Goal: Transaction & Acquisition: Purchase product/service

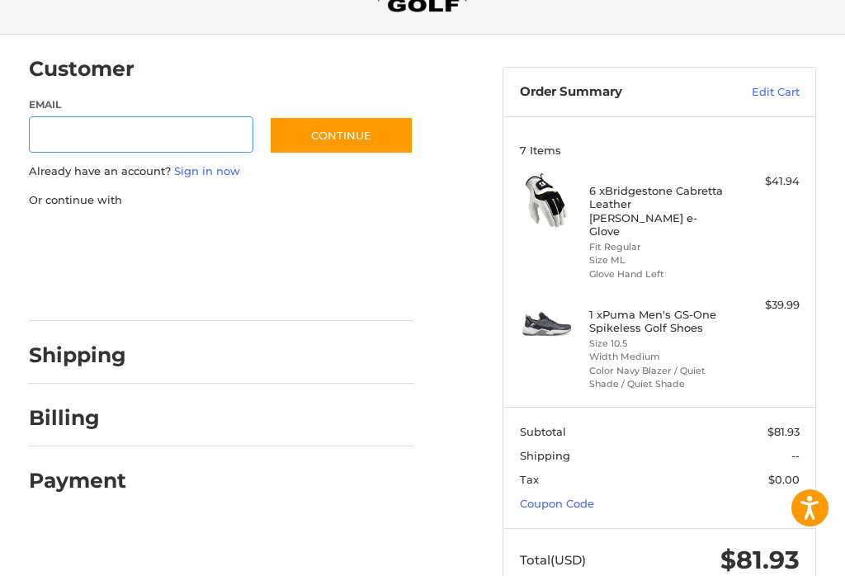
scroll to position [100, 0]
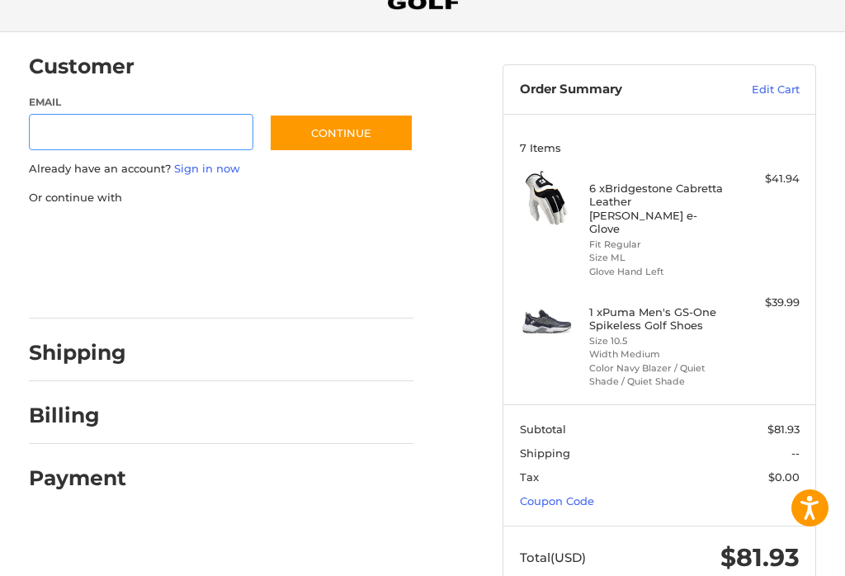
click at [56, 137] on input "Email" at bounding box center [141, 132] width 224 height 37
type input "**********"
click at [363, 127] on button "Continue" at bounding box center [341, 133] width 144 height 38
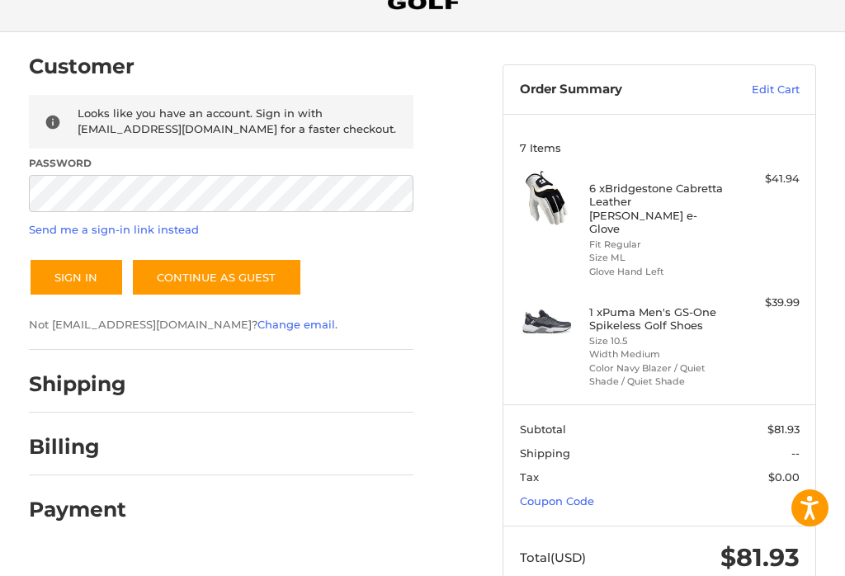
click at [75, 276] on button "Sign In" at bounding box center [76, 277] width 95 height 38
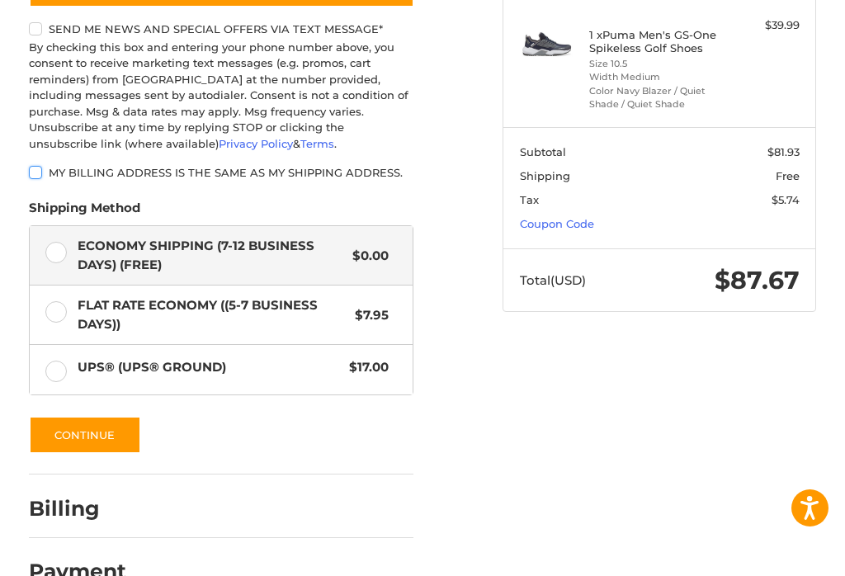
scroll to position [380, 0]
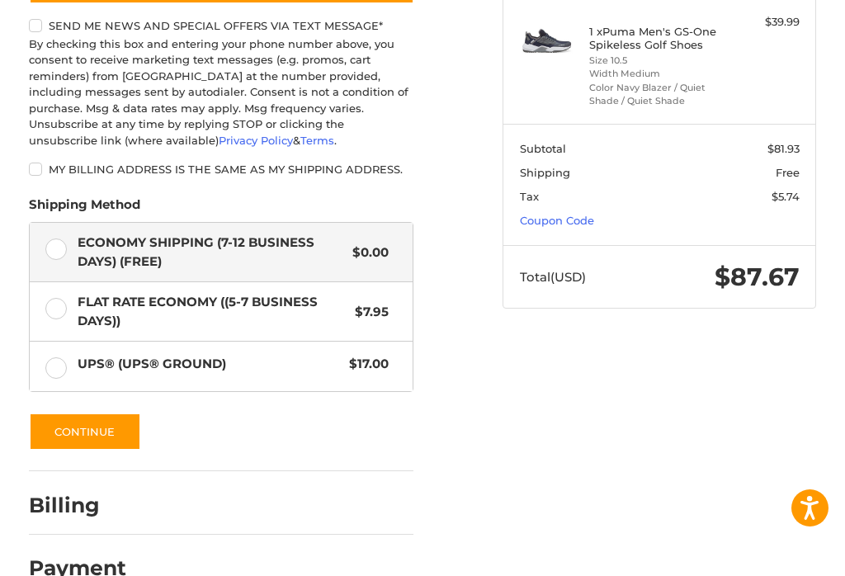
click at [124, 419] on button "Continue" at bounding box center [85, 431] width 112 height 38
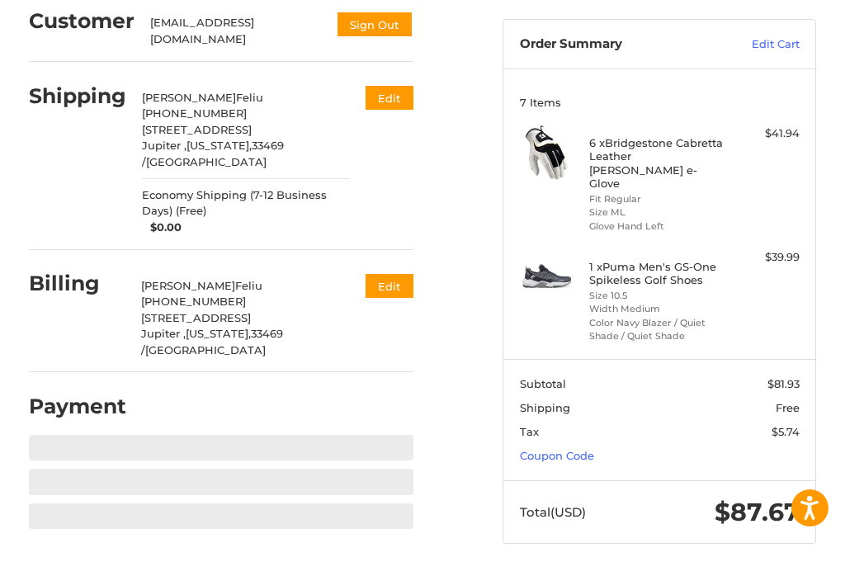
scroll to position [100, 0]
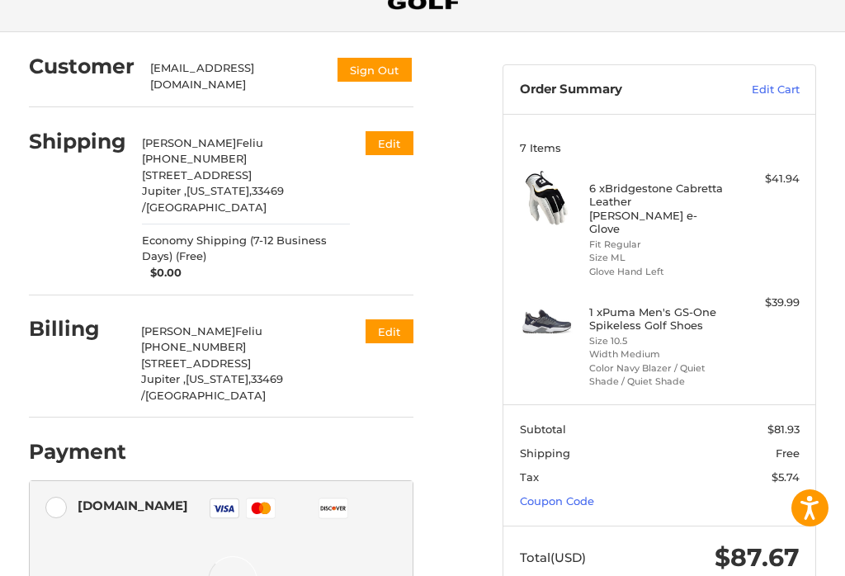
click at [400, 319] on button "Edit" at bounding box center [389, 331] width 48 height 24
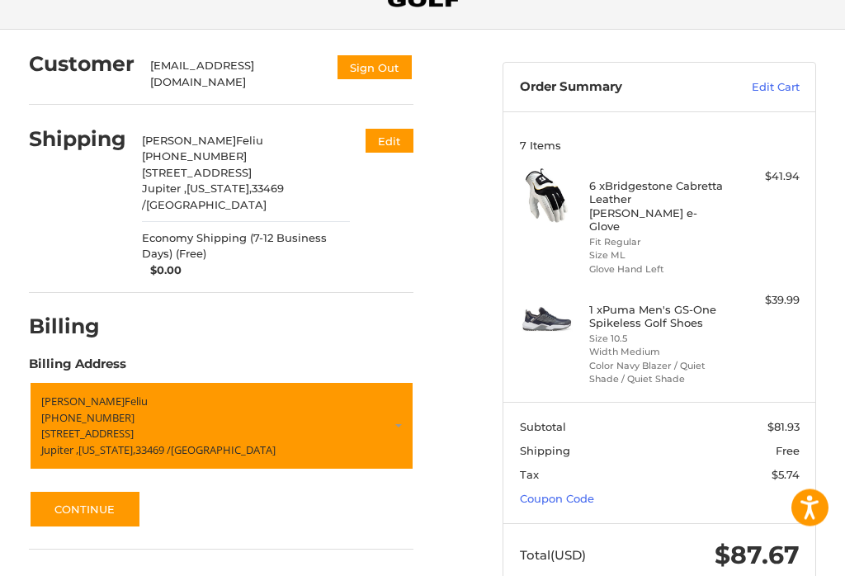
scroll to position [102, 0]
click at [146, 426] on p "[STREET_ADDRESS]" at bounding box center [221, 434] width 360 height 16
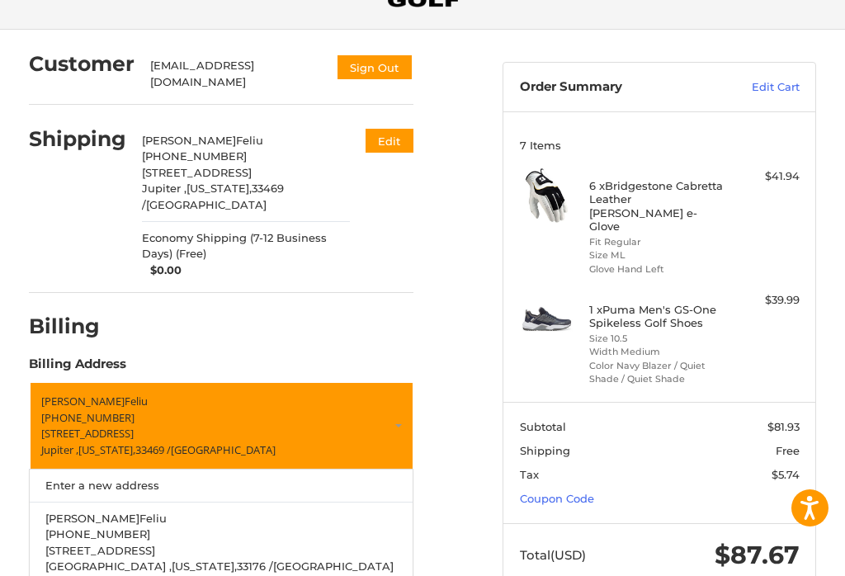
click at [141, 544] on span "[STREET_ADDRESS]" at bounding box center [100, 550] width 110 height 13
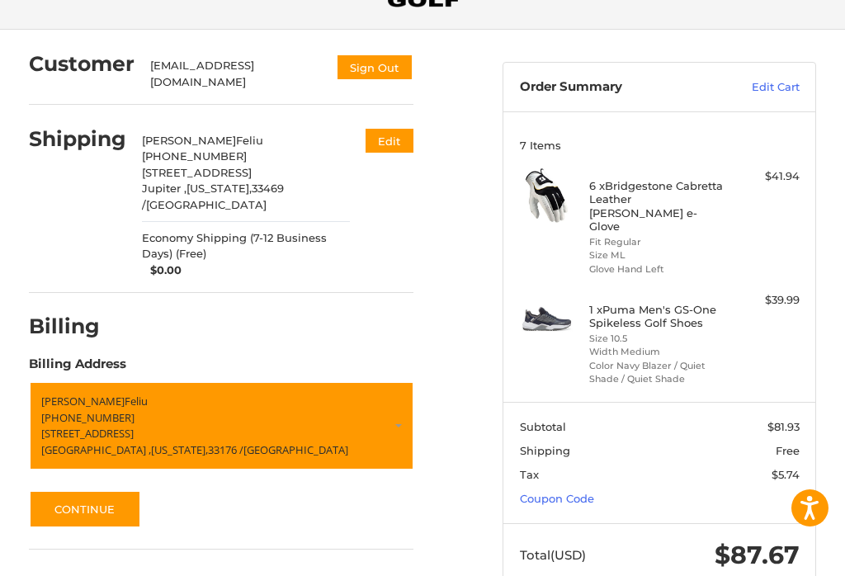
click at [125, 490] on button "Continue" at bounding box center [85, 509] width 112 height 38
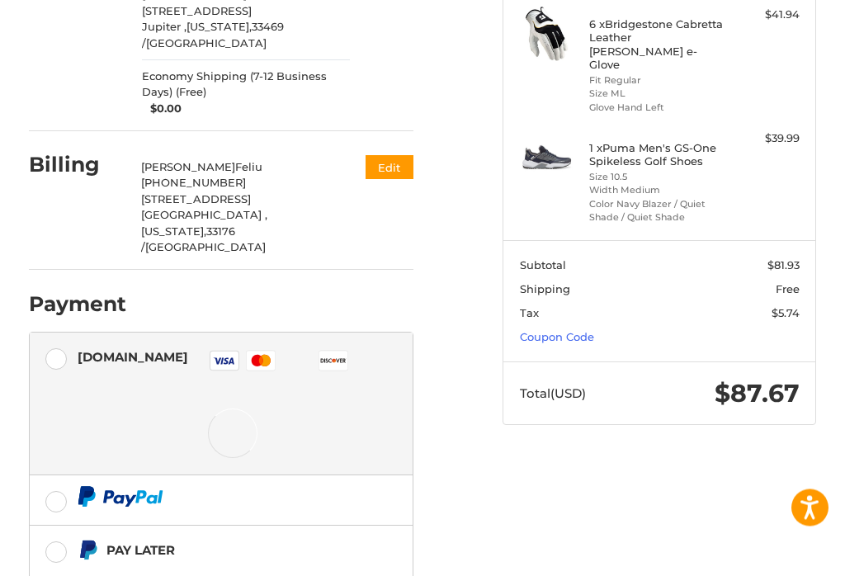
scroll to position [266, 0]
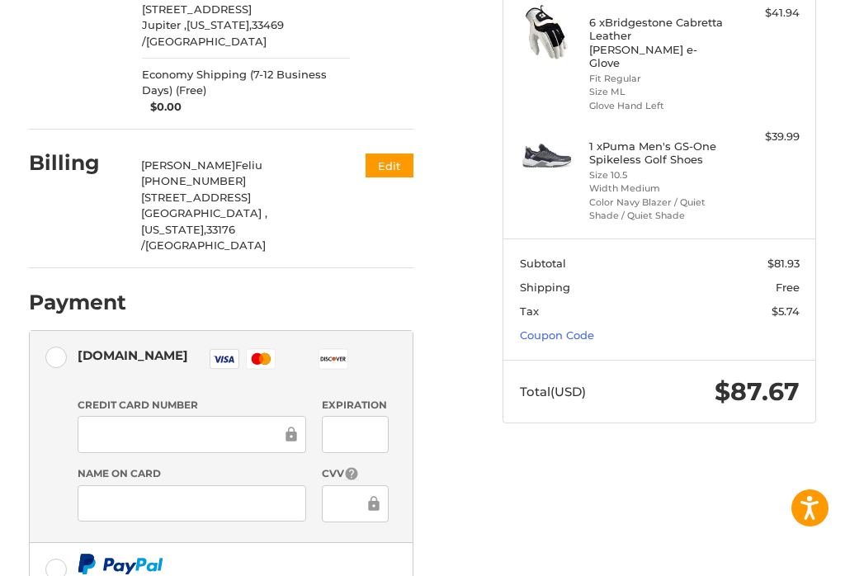
click at [221, 416] on div at bounding box center [192, 434] width 228 height 37
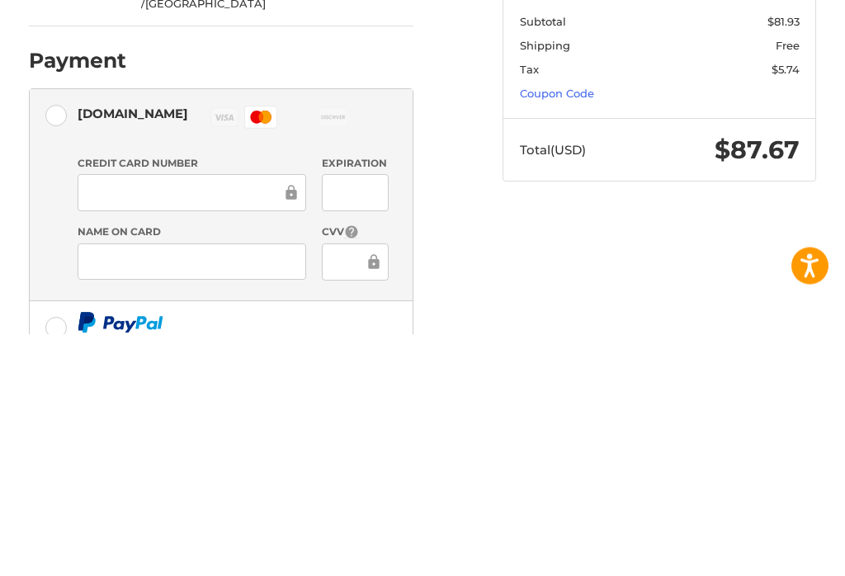
scroll to position [459, 0]
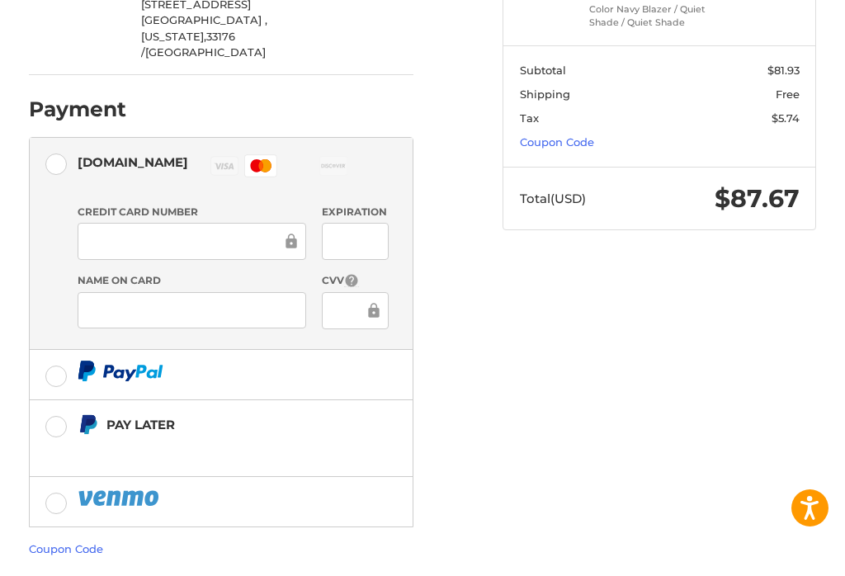
click at [381, 223] on div at bounding box center [355, 241] width 67 height 37
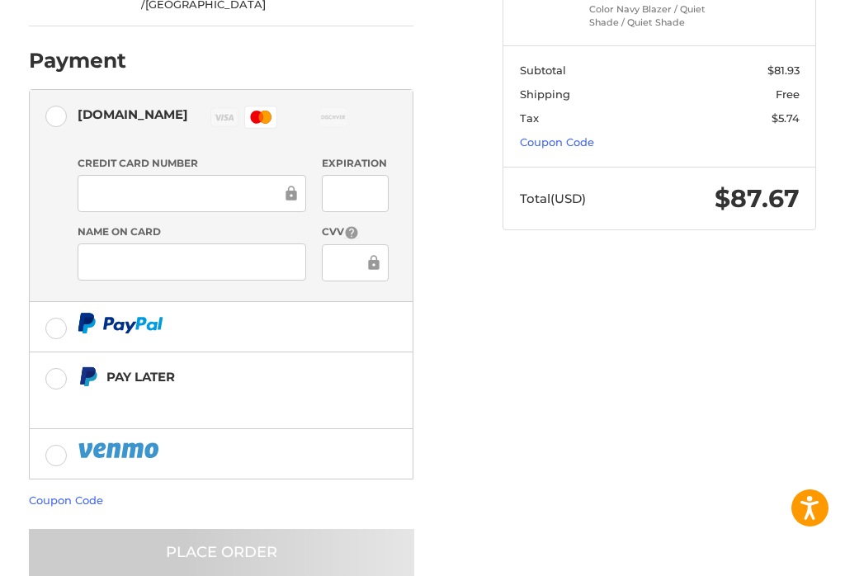
scroll to position [443, 0]
